Goal: Task Accomplishment & Management: Use online tool/utility

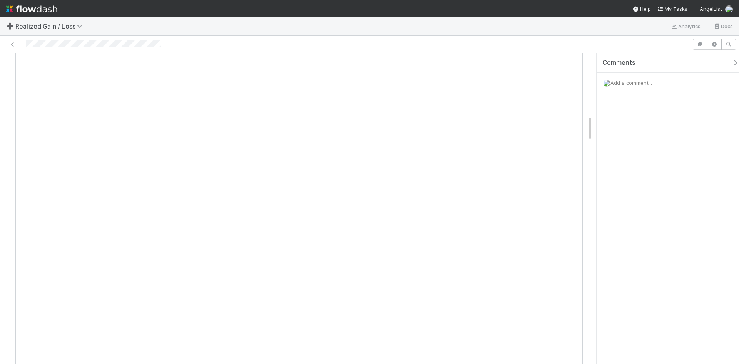
scroll to position [770, 0]
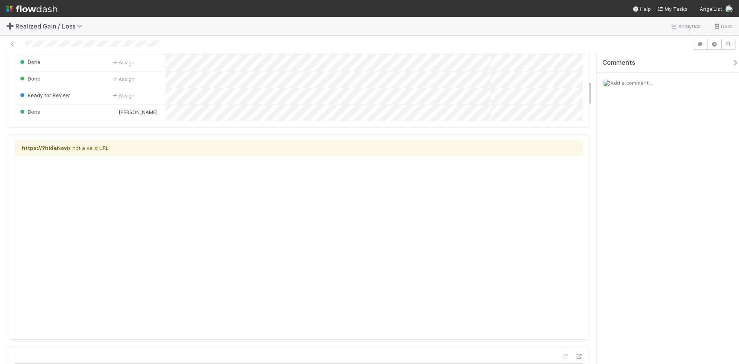
scroll to position [192, 0]
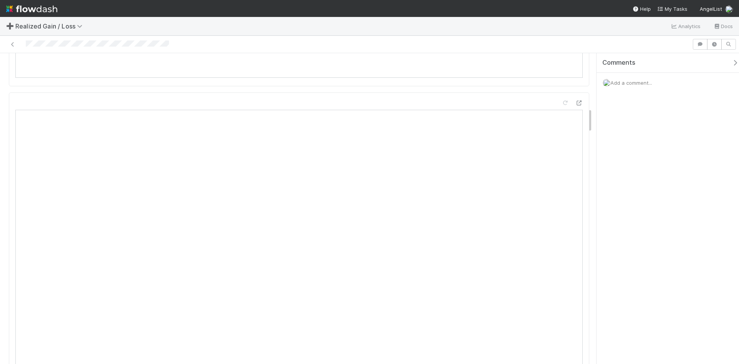
scroll to position [731, 0]
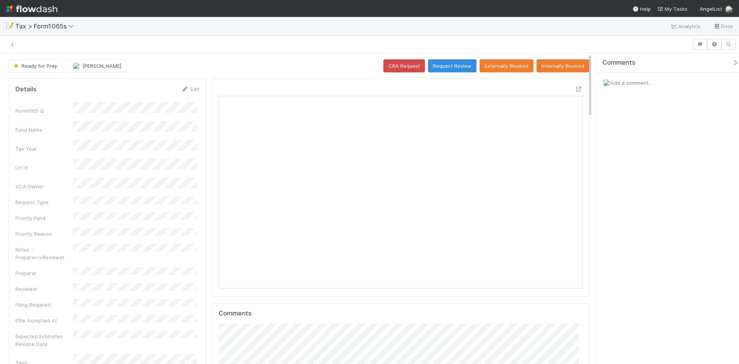
scroll to position [150, 354]
click at [444, 70] on button "Request Review" at bounding box center [452, 65] width 48 height 13
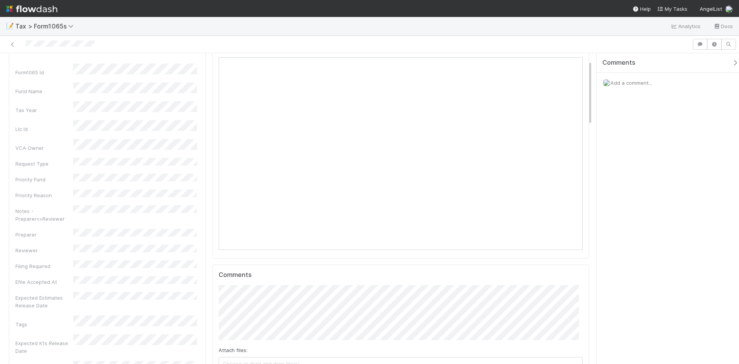
scroll to position [0, 0]
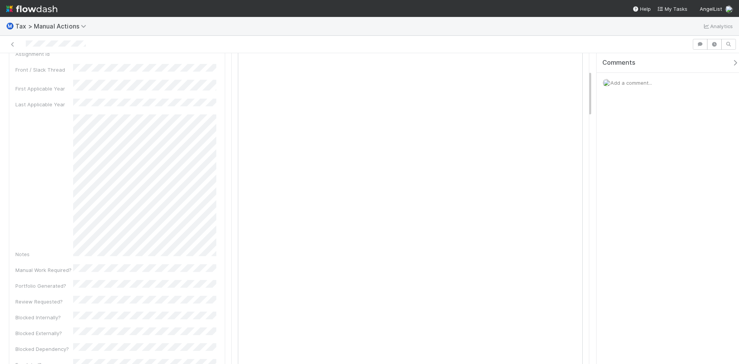
scroll to position [269, 0]
click at [270, 239] on icon at bounding box center [273, 239] width 8 height 5
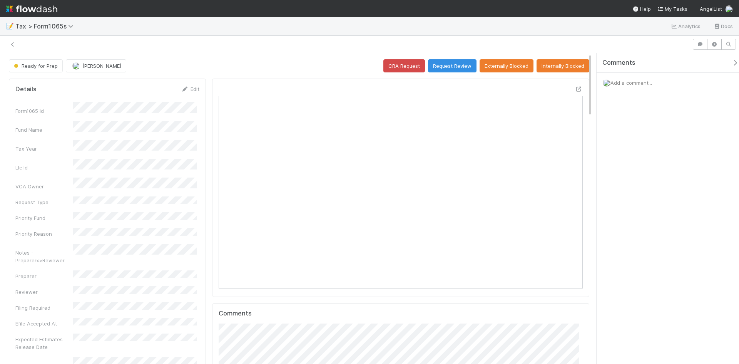
scroll to position [6, 6]
click at [190, 89] on link "Edit" at bounding box center [190, 89] width 18 height 6
click at [61, 269] on div "Notes - Preparer<>Reviewer" at bounding box center [107, 280] width 184 height 23
click at [155, 90] on button "Save" at bounding box center [158, 91] width 22 height 13
click at [440, 61] on button "Request Review" at bounding box center [452, 65] width 48 height 13
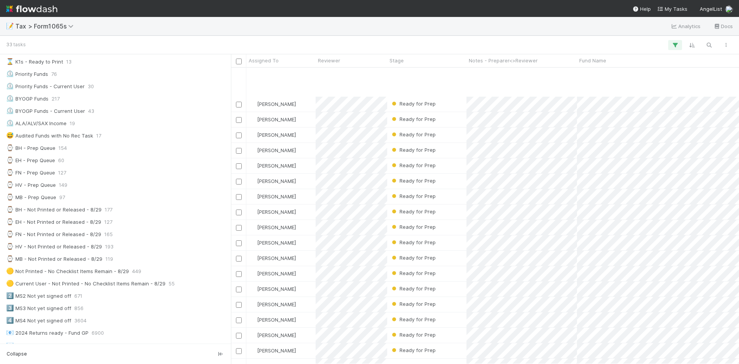
scroll to position [218, 0]
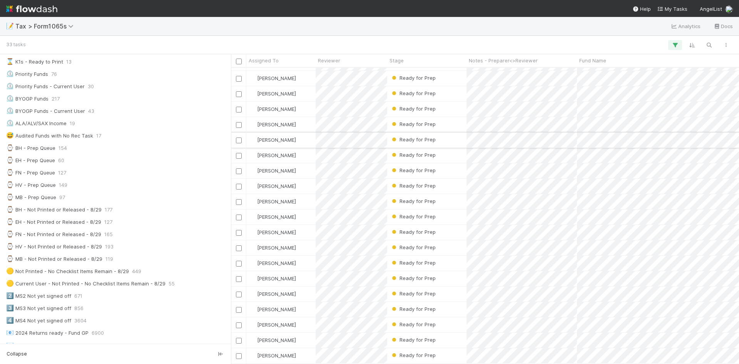
click at [452, 135] on div "Ready for Prep" at bounding box center [426, 139] width 79 height 15
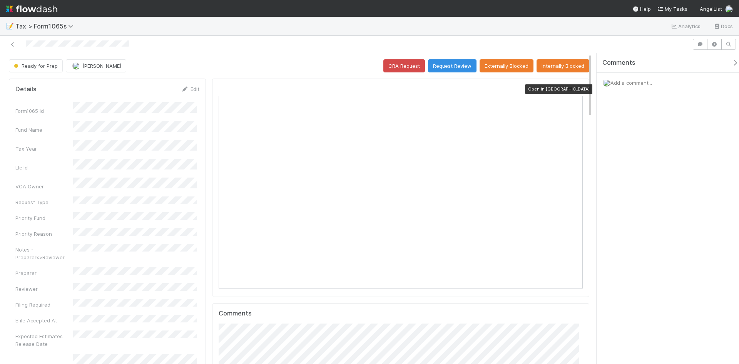
click at [575, 88] on icon at bounding box center [579, 89] width 8 height 5
click at [195, 89] on link "Edit" at bounding box center [190, 89] width 18 height 6
click at [153, 89] on button "Save" at bounding box center [158, 91] width 22 height 13
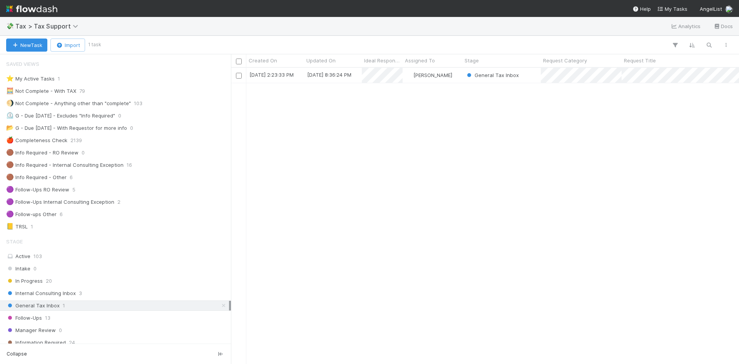
scroll to position [115, 0]
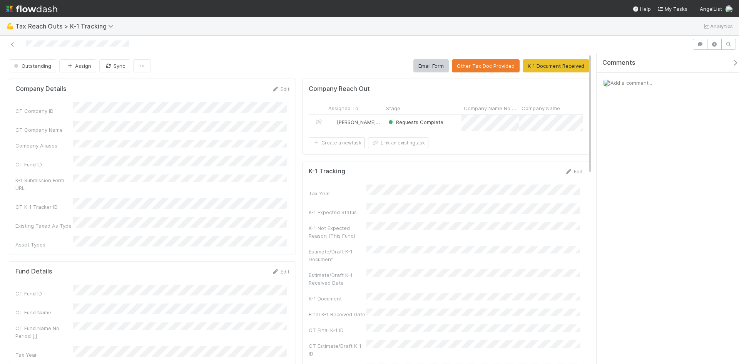
click at [444, 120] on div "Requests Complete" at bounding box center [423, 123] width 78 height 16
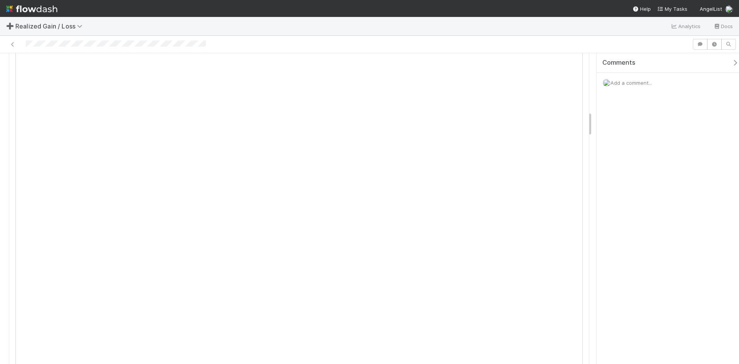
scroll to position [731, 0]
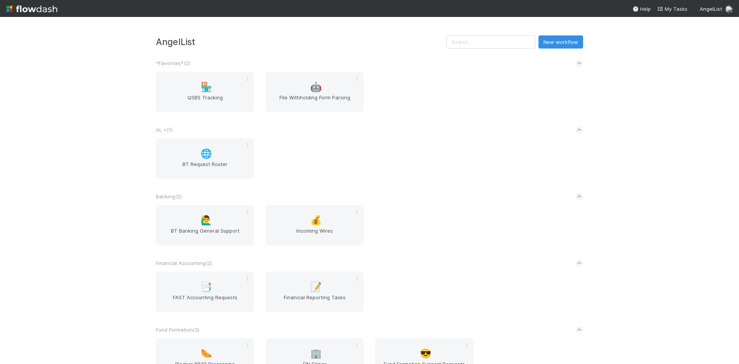
scroll to position [692, 0]
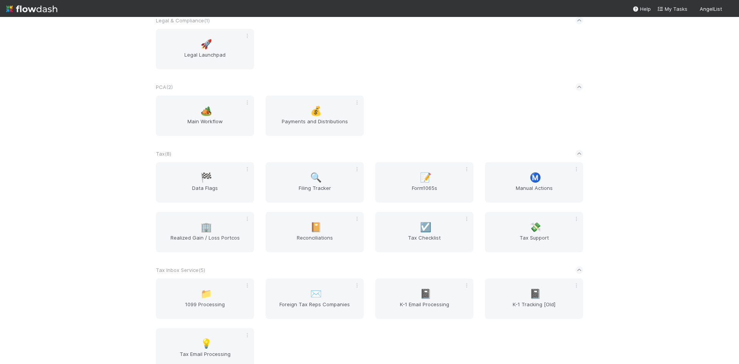
scroll to position [654, 0]
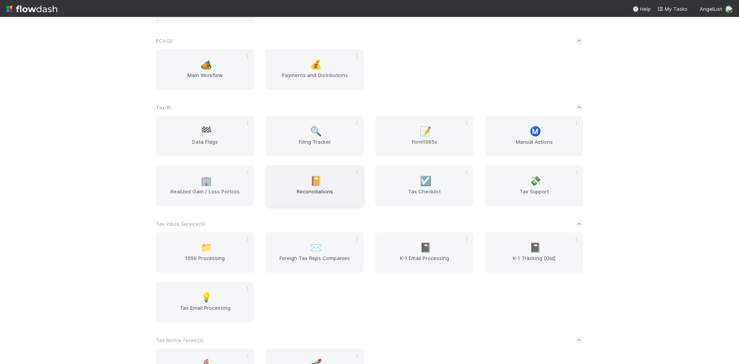
click at [312, 189] on span "Reconciliations" at bounding box center [315, 194] width 92 height 15
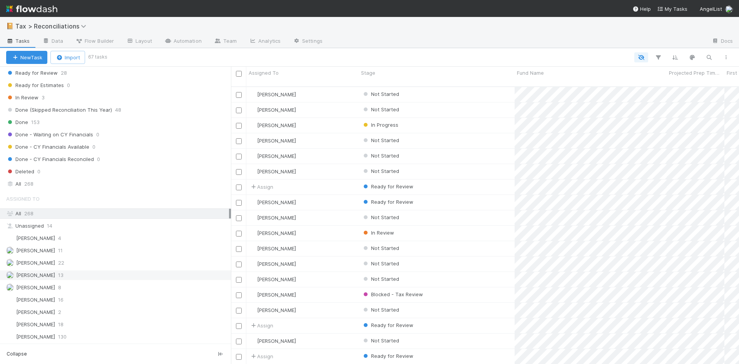
scroll to position [294, 0]
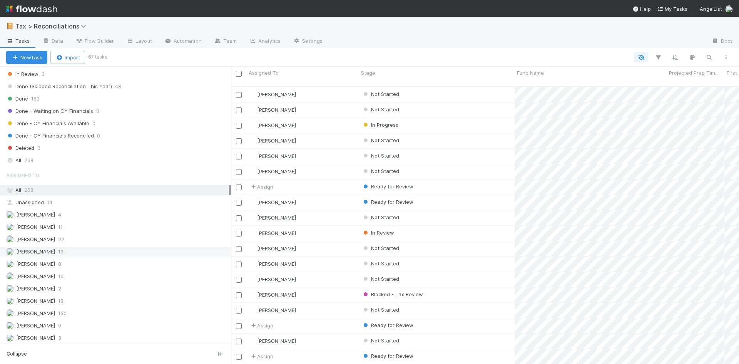
click at [37, 274] on div "Assigned To All 268 Unassigned 14 Amy Gregorius 4 Andrea Tidrow 11 Blake Hall 2…" at bounding box center [115, 254] width 231 height 175
click at [45, 251] on span "[PERSON_NAME]" at bounding box center [35, 250] width 39 height 6
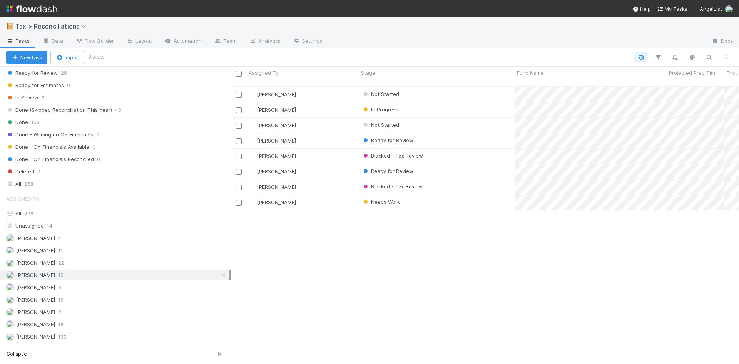
scroll to position [256, 0]
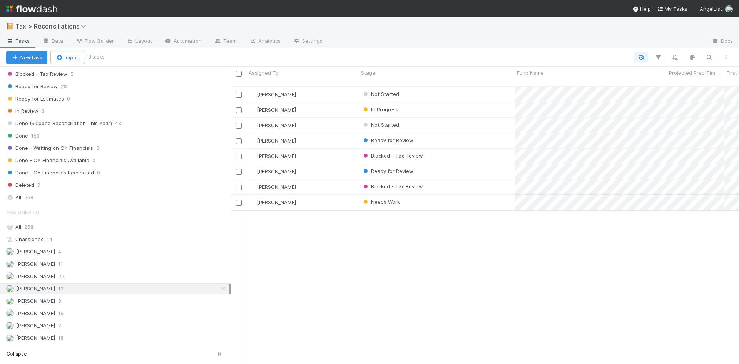
click at [408, 196] on div "Needs Work" at bounding box center [437, 202] width 156 height 15
click at [409, 118] on div "Not Started" at bounding box center [437, 125] width 156 height 15
click at [404, 87] on div "Not Started" at bounding box center [437, 94] width 156 height 15
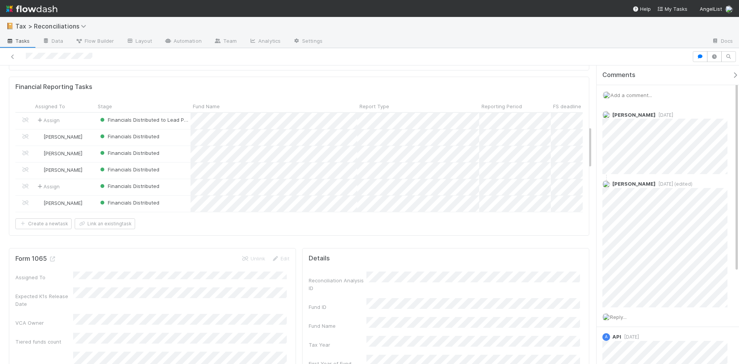
scroll to position [423, 0]
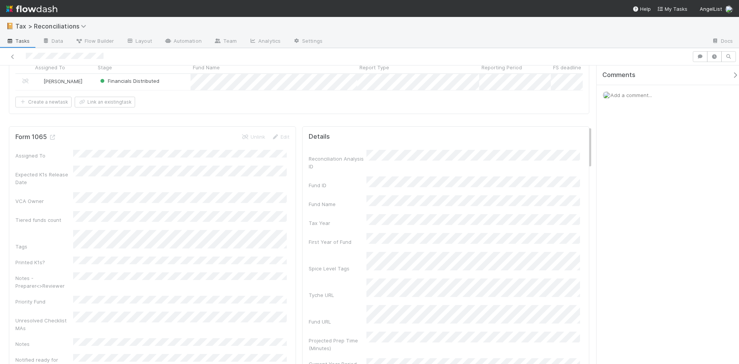
scroll to position [462, 0]
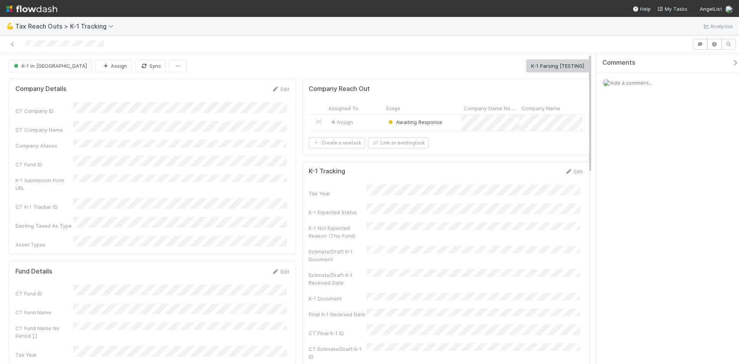
click at [450, 122] on div "Awaiting Response" at bounding box center [423, 123] width 78 height 16
